Goal: Task Accomplishment & Management: Complete application form

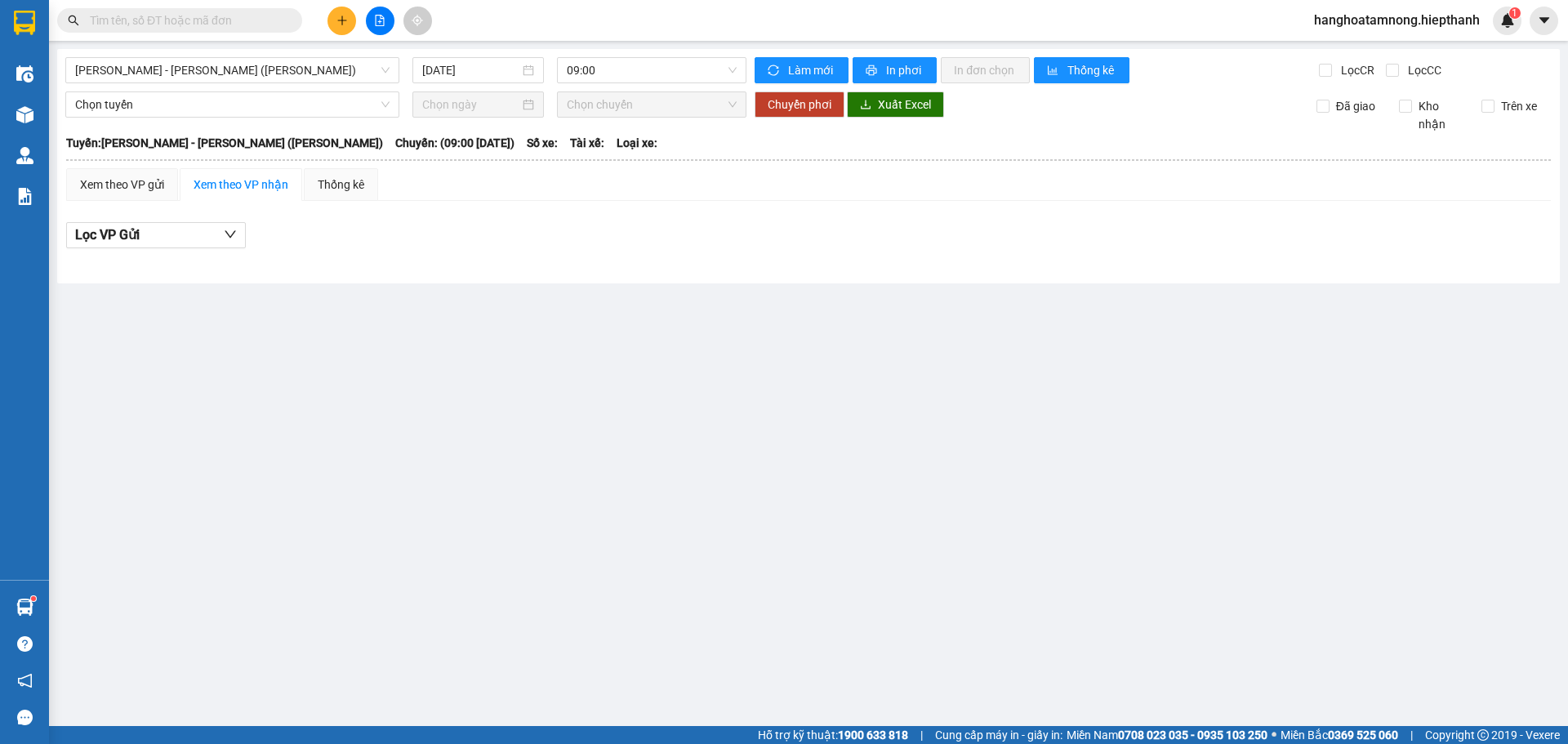
click at [214, 26] on input "text" at bounding box center [186, 21] width 193 height 18
click at [189, 25] on input "B" at bounding box center [186, 21] width 193 height 18
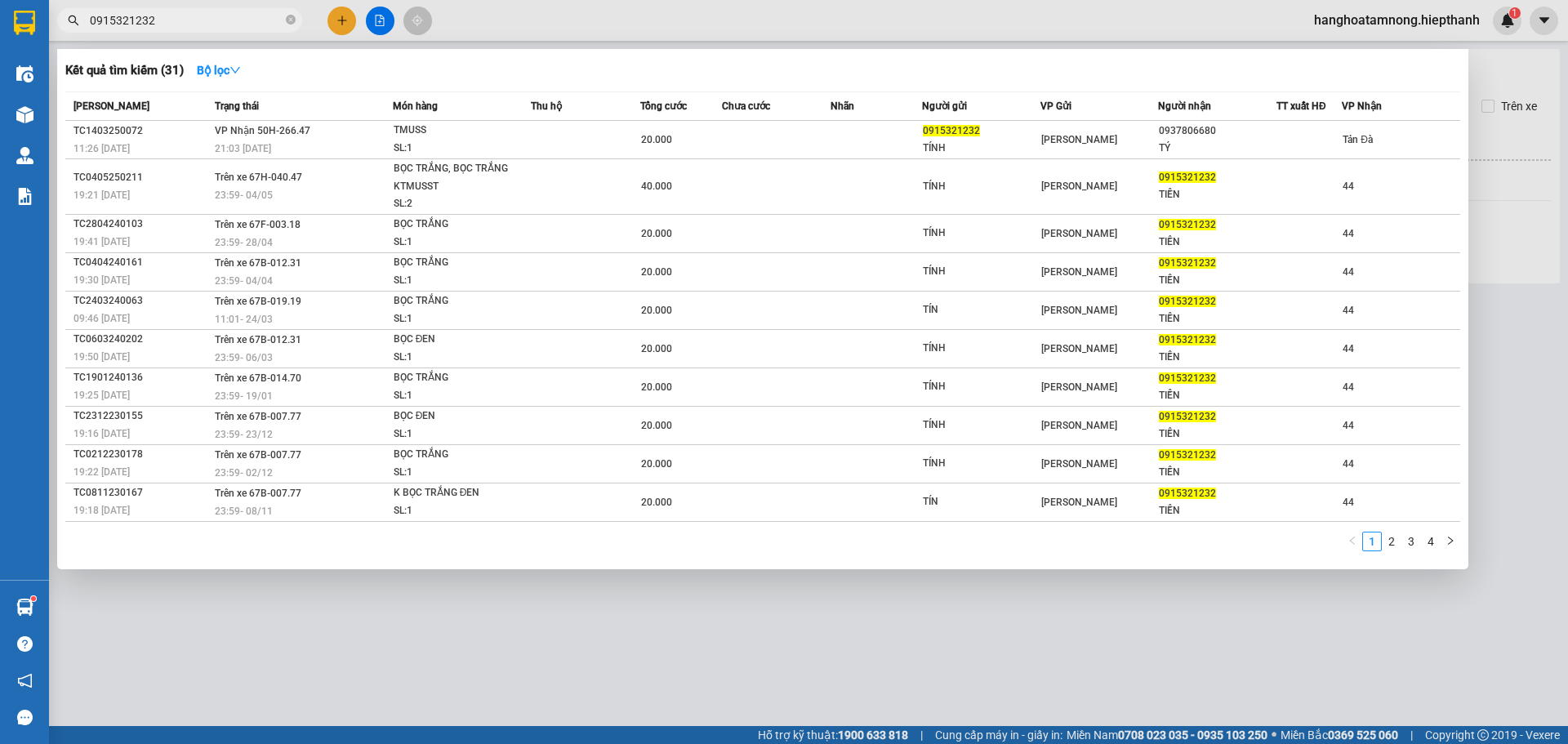
type input "0915321232"
drag, startPoint x: 784, startPoint y: 342, endPoint x: 790, endPoint y: 358, distance: 17.1
click at [1342, 291] on td "44" at bounding box center [1401, 271] width 118 height 38
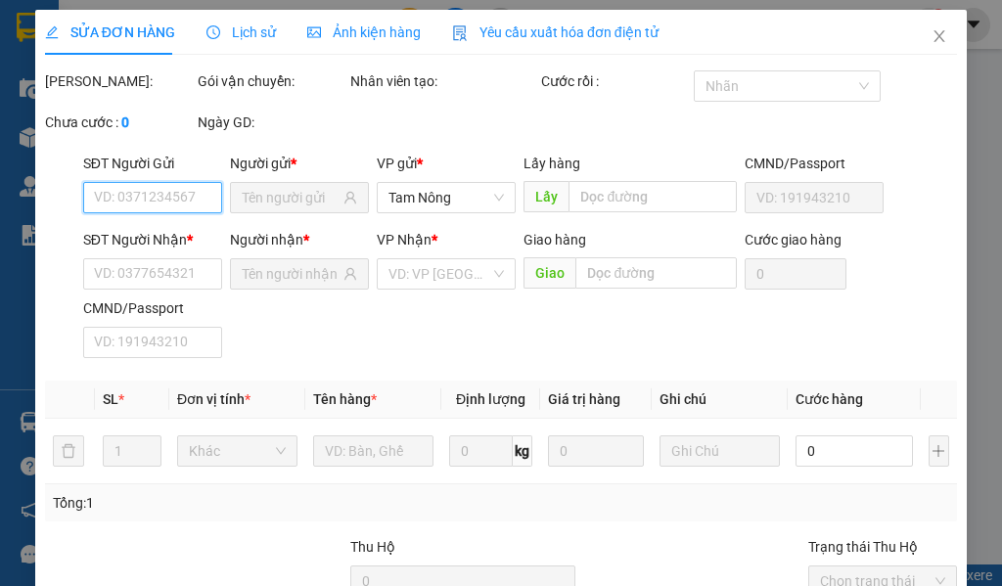
type input "TÍNH"
type input "0915321232"
type input "TIỀN"
type input "20.000"
